Goal: Task Accomplishment & Management: Manage account settings

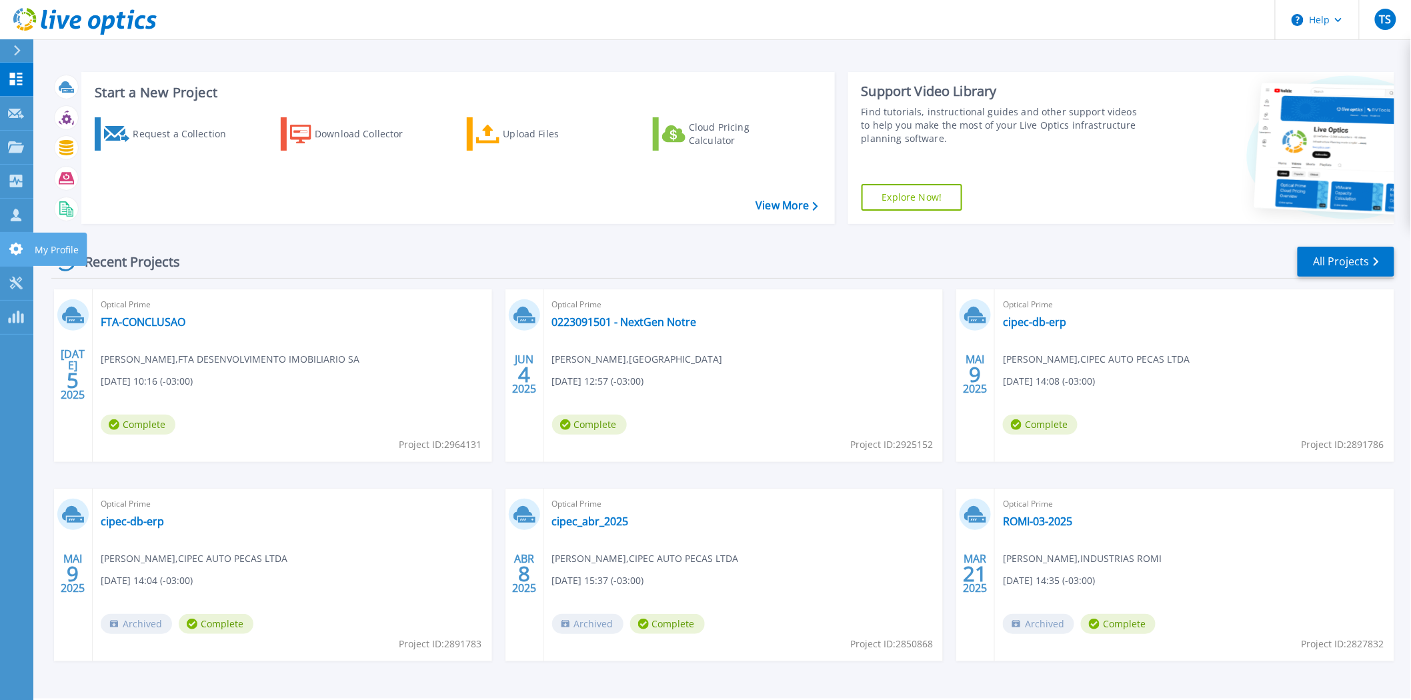
click at [10, 257] on link "My Profile My Profile" at bounding box center [16, 250] width 33 height 34
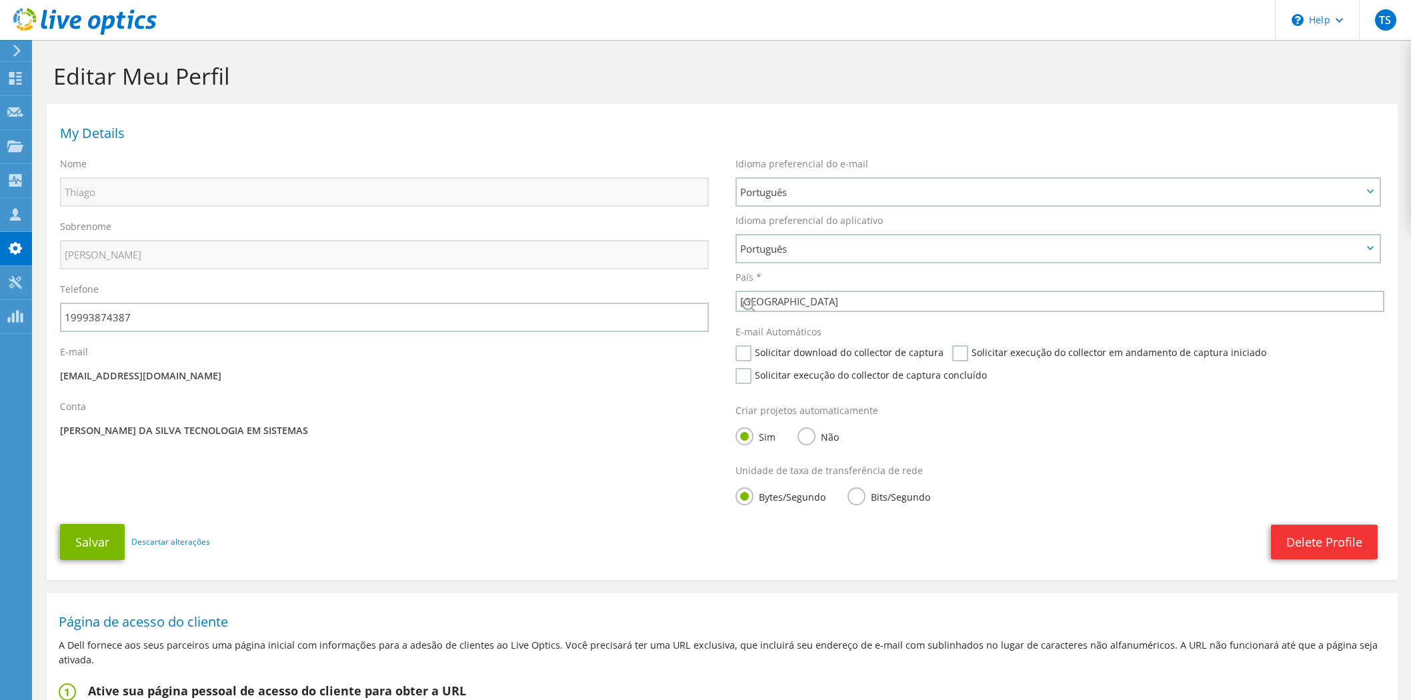
select select "30"
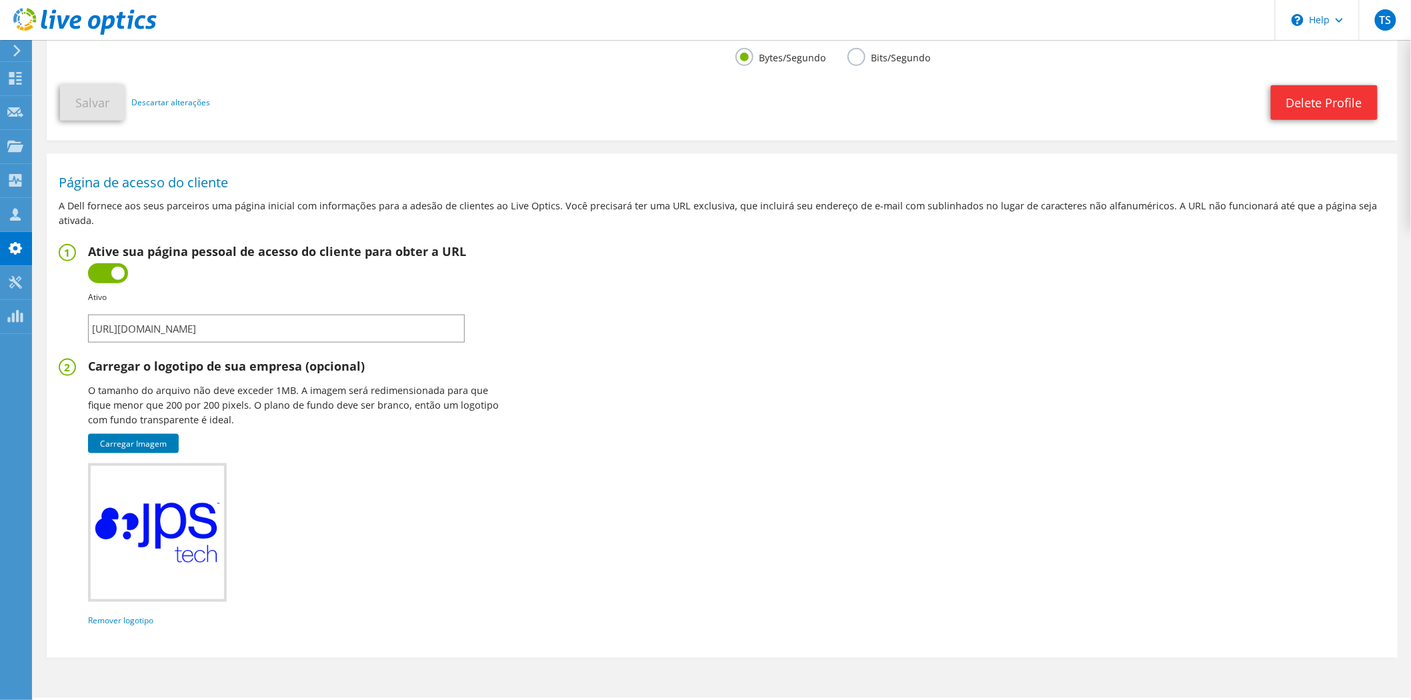
scroll to position [451, 0]
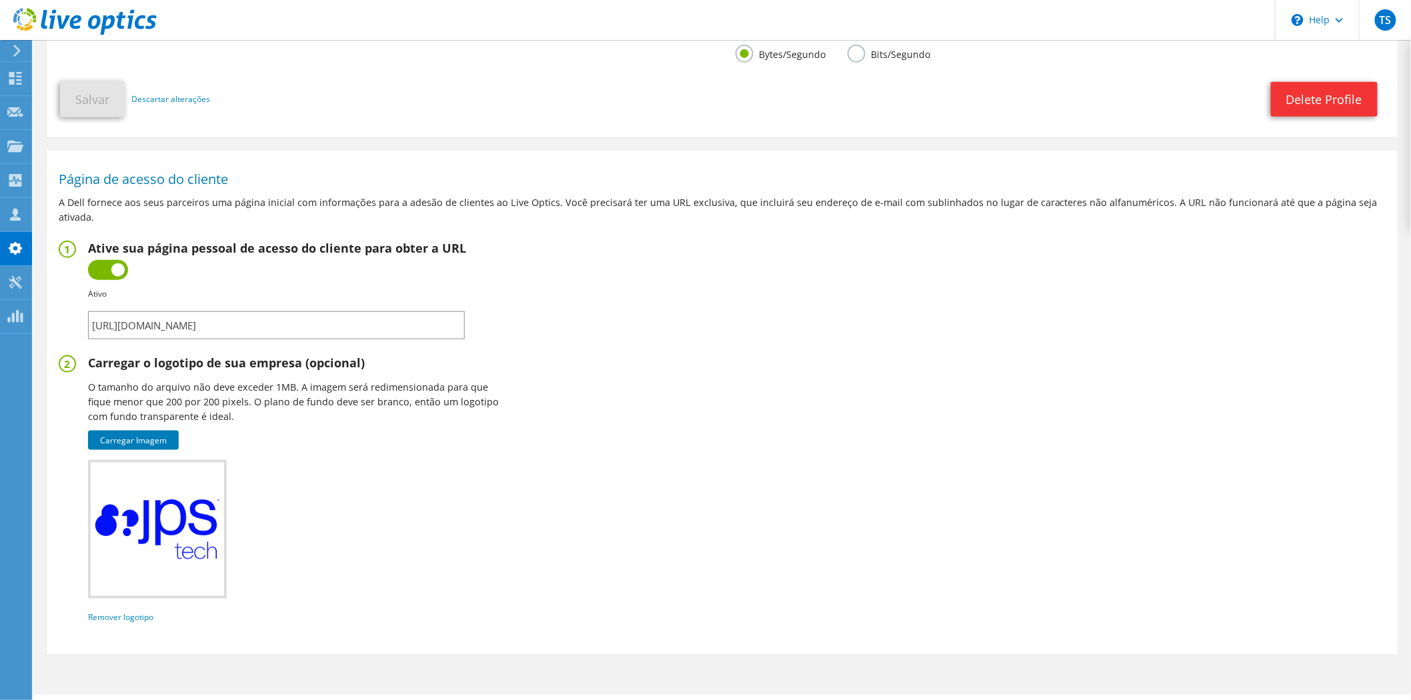
drag, startPoint x: 401, startPoint y: 329, endPoint x: 34, endPoint y: 324, distance: 367.4
click at [34, 324] on section "Editar Meu Perfil My Details Nome [GEOGRAPHIC_DATA] Sobrenome Souza Telefone 19…" at bounding box center [721, 161] width 1377 height 1145
